Goal: Find specific page/section: Find specific page/section

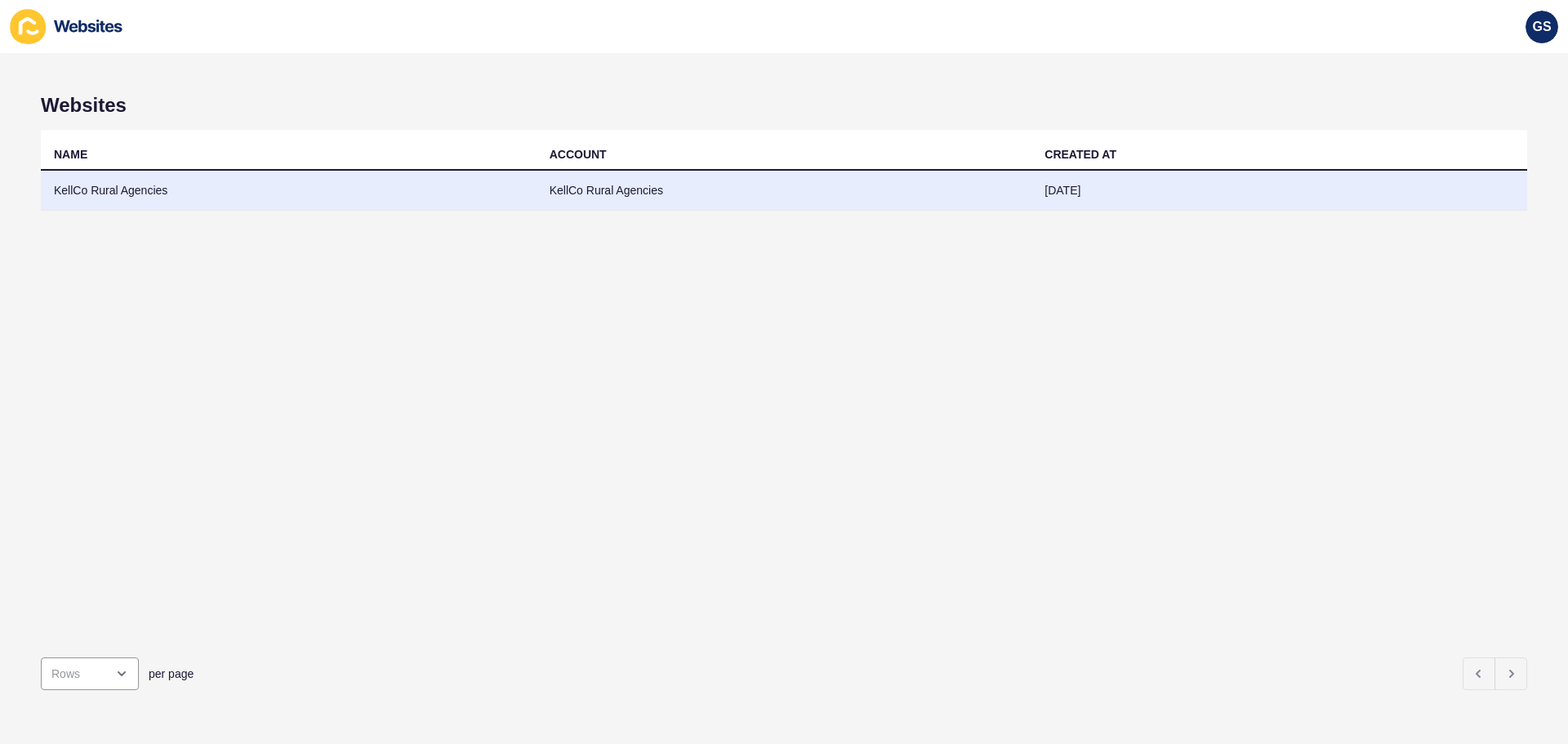
click at [703, 200] on td "KellCo Rural Agencies" at bounding box center [784, 191] width 496 height 40
